Goal: Transaction & Acquisition: Purchase product/service

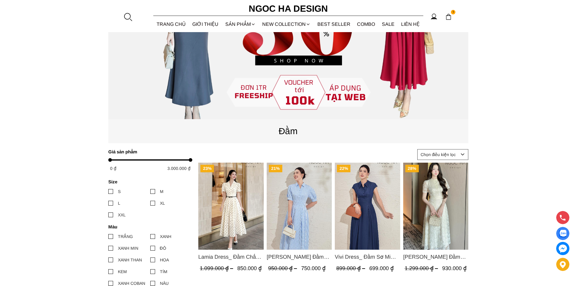
scroll to position [180, 0]
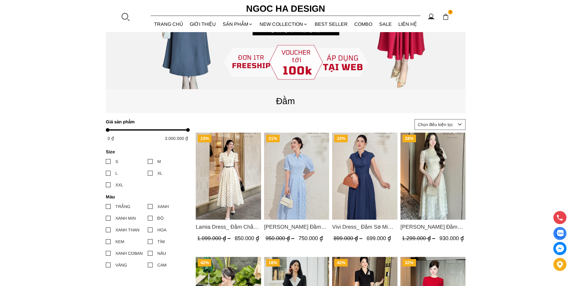
click at [126, 12] on section "1 Trang chủ Giới thiệu Sản phẩm Áo Áo thun Áo sơ mi Áo Peplum Áo lụa Áo len Quầ…" at bounding box center [285, 16] width 571 height 32
click at [126, 19] on div at bounding box center [125, 16] width 9 height 9
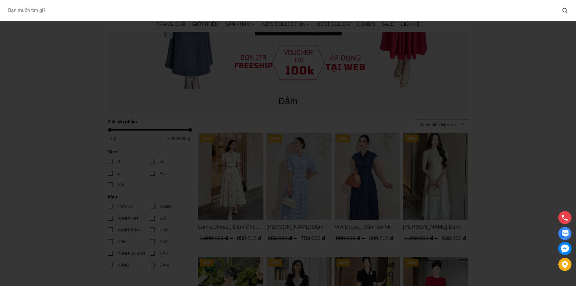
click at [94, 16] on input "Input search Bạn muốn tìm gì?" at bounding box center [280, 11] width 554 height 14
type input "D952"
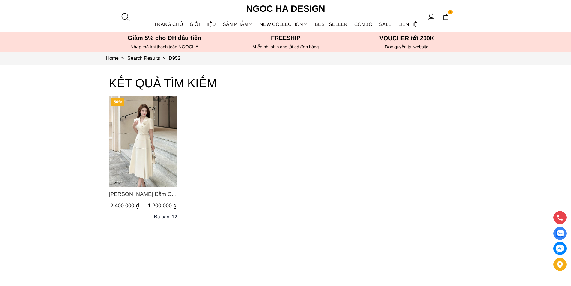
click at [143, 125] on img "Product image - Louisa Dress_ Đầm Cổ Vest Cài Hoa Tùng May Gân Nổi Kèm Đai Màu …" at bounding box center [143, 141] width 68 height 91
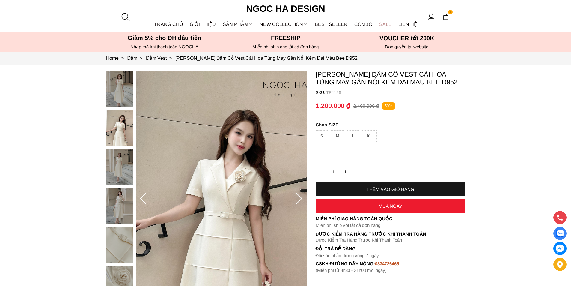
click at [391, 22] on link "SALE" at bounding box center [385, 24] width 19 height 16
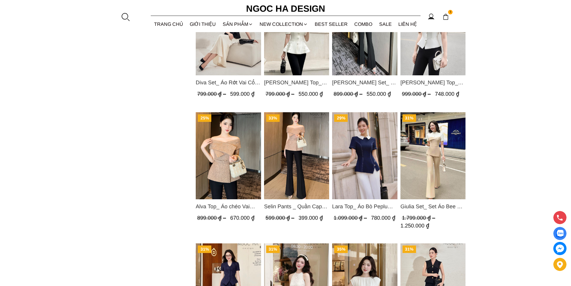
scroll to position [750, 0]
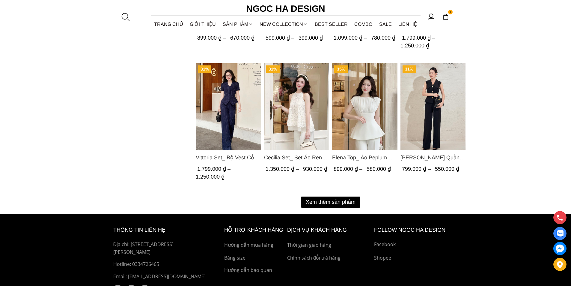
click at [335, 200] on button "Xem thêm sản phẩm" at bounding box center [330, 201] width 59 height 11
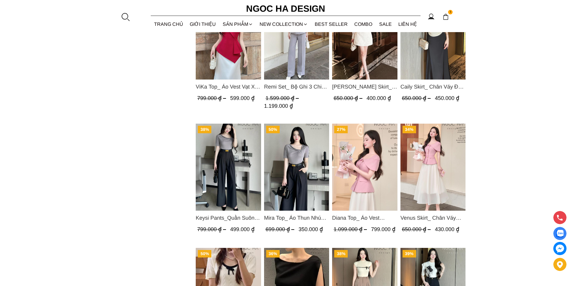
scroll to position [1420, 0]
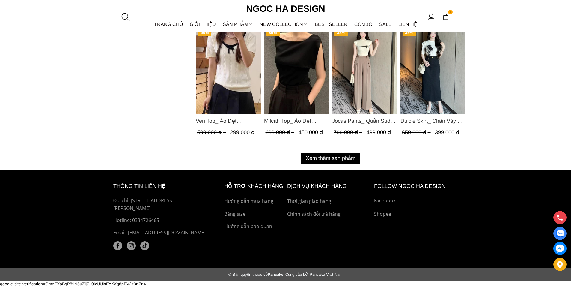
click at [339, 155] on button "Xem thêm sản phẩm" at bounding box center [330, 158] width 59 height 11
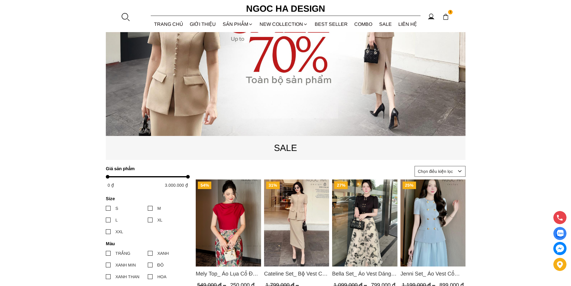
scroll to position [0, 0]
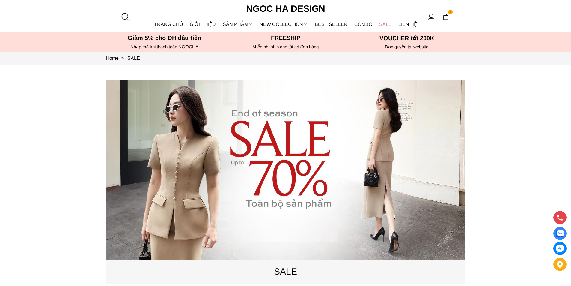
click at [386, 21] on link "SALE" at bounding box center [385, 24] width 19 height 16
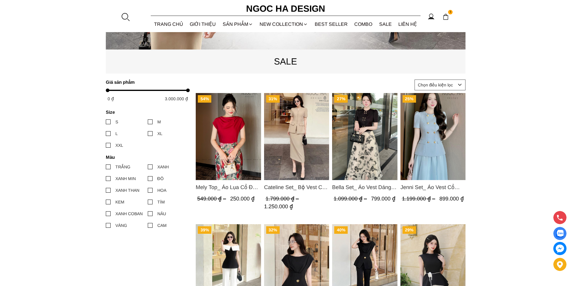
scroll to position [210, 0]
click at [217, 160] on img "Product image - Mely Top_ Áo Lụa Cổ Đổ Rớt Vai A003" at bounding box center [228, 136] width 65 height 87
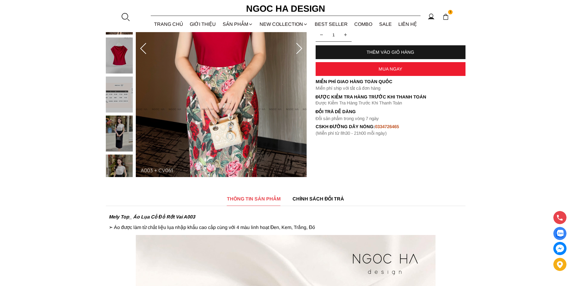
scroll to position [180, 0]
